Goal: Task Accomplishment & Management: Manage account settings

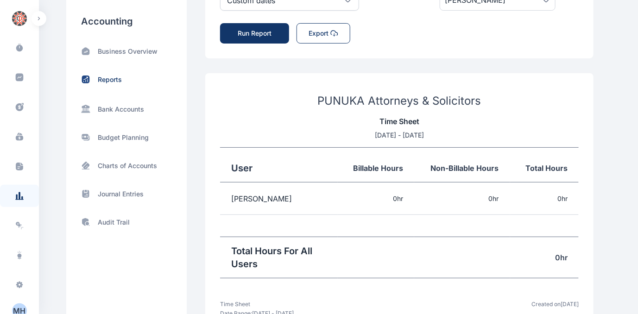
scroll to position [190, 0]
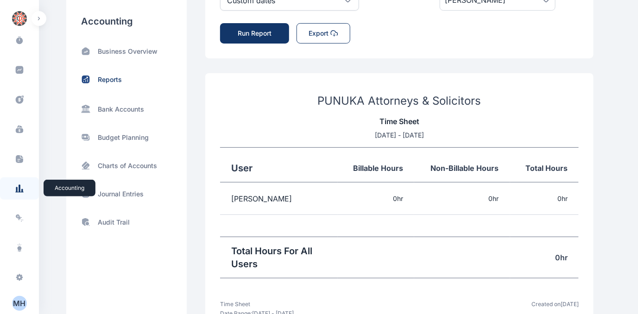
click at [16, 188] on icon at bounding box center [16, 190] width 1 height 6
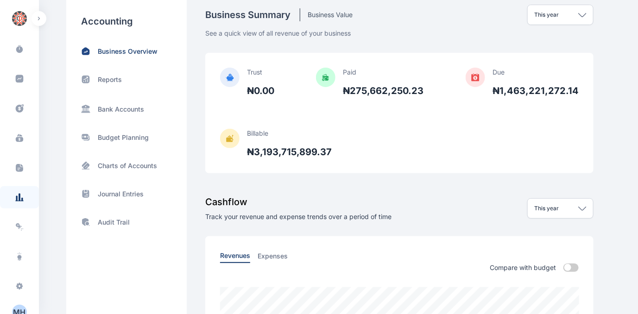
scroll to position [190, 0]
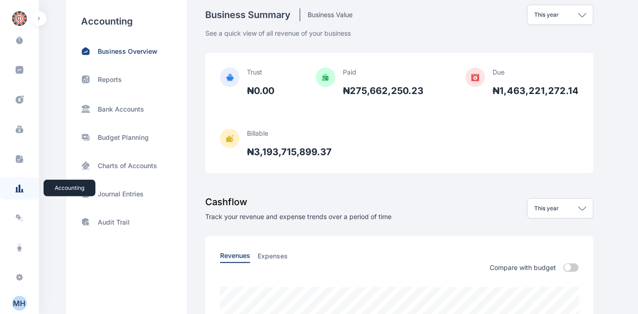
click at [16, 187] on icon at bounding box center [19, 188] width 9 height 9
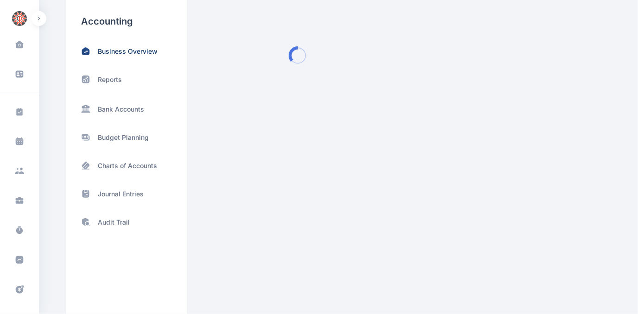
scroll to position [0, 0]
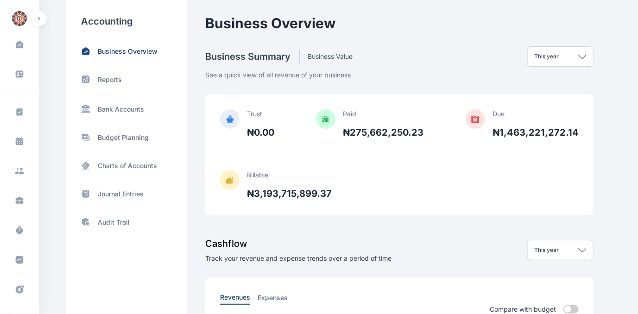
drag, startPoint x: 36, startPoint y: 158, endPoint x: 38, endPoint y: 204, distance: 46.4
click at [38, 204] on div "Dashboard dashboard Conflict-Check conflict-check Task Management task manageme…" at bounding box center [19, 172] width 39 height 292
click at [34, 219] on span "Time Entries time entries" at bounding box center [19, 230] width 39 height 22
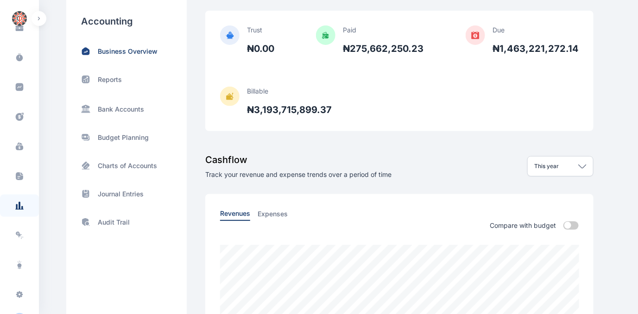
scroll to position [190, 0]
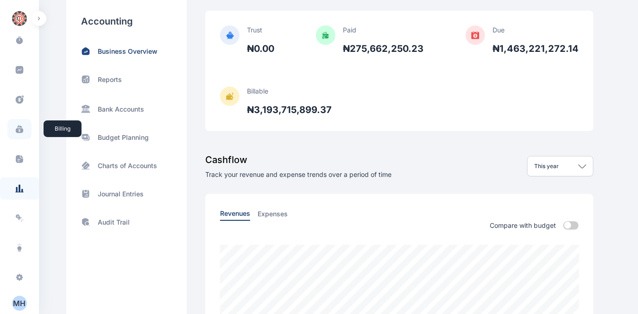
click at [19, 129] on icon at bounding box center [19, 130] width 7 height 5
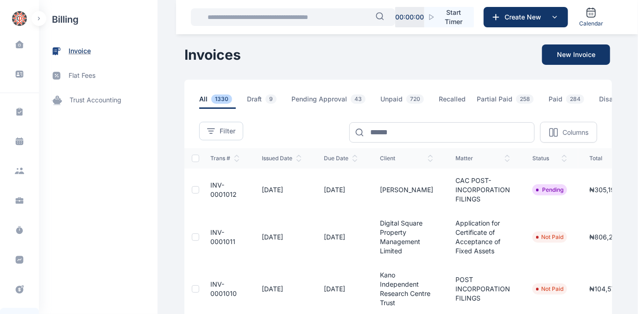
click at [80, 49] on span "invoice" at bounding box center [80, 51] width 22 height 10
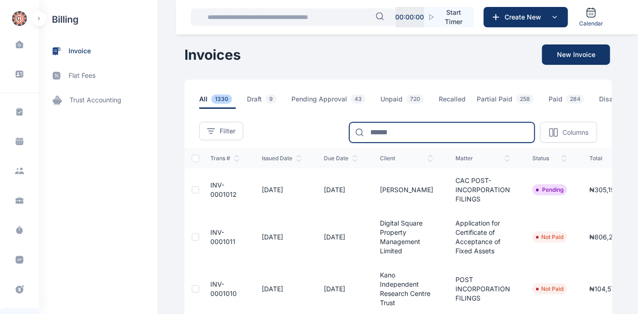
click at [401, 137] on input at bounding box center [442, 132] width 185 height 20
type input "******"
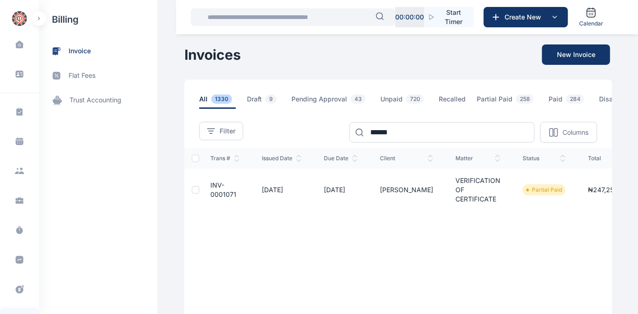
click at [217, 197] on span "INV-0001071" at bounding box center [223, 189] width 26 height 17
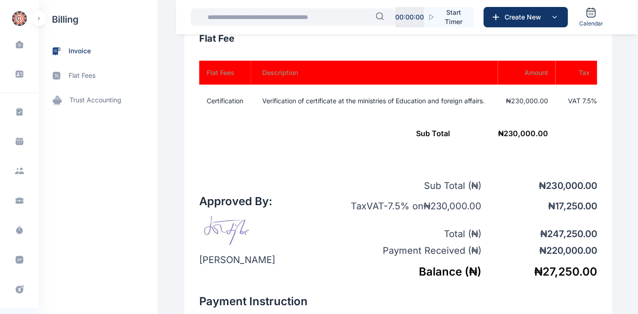
scroll to position [379, 0]
